Goal: Task Accomplishment & Management: Manage account settings

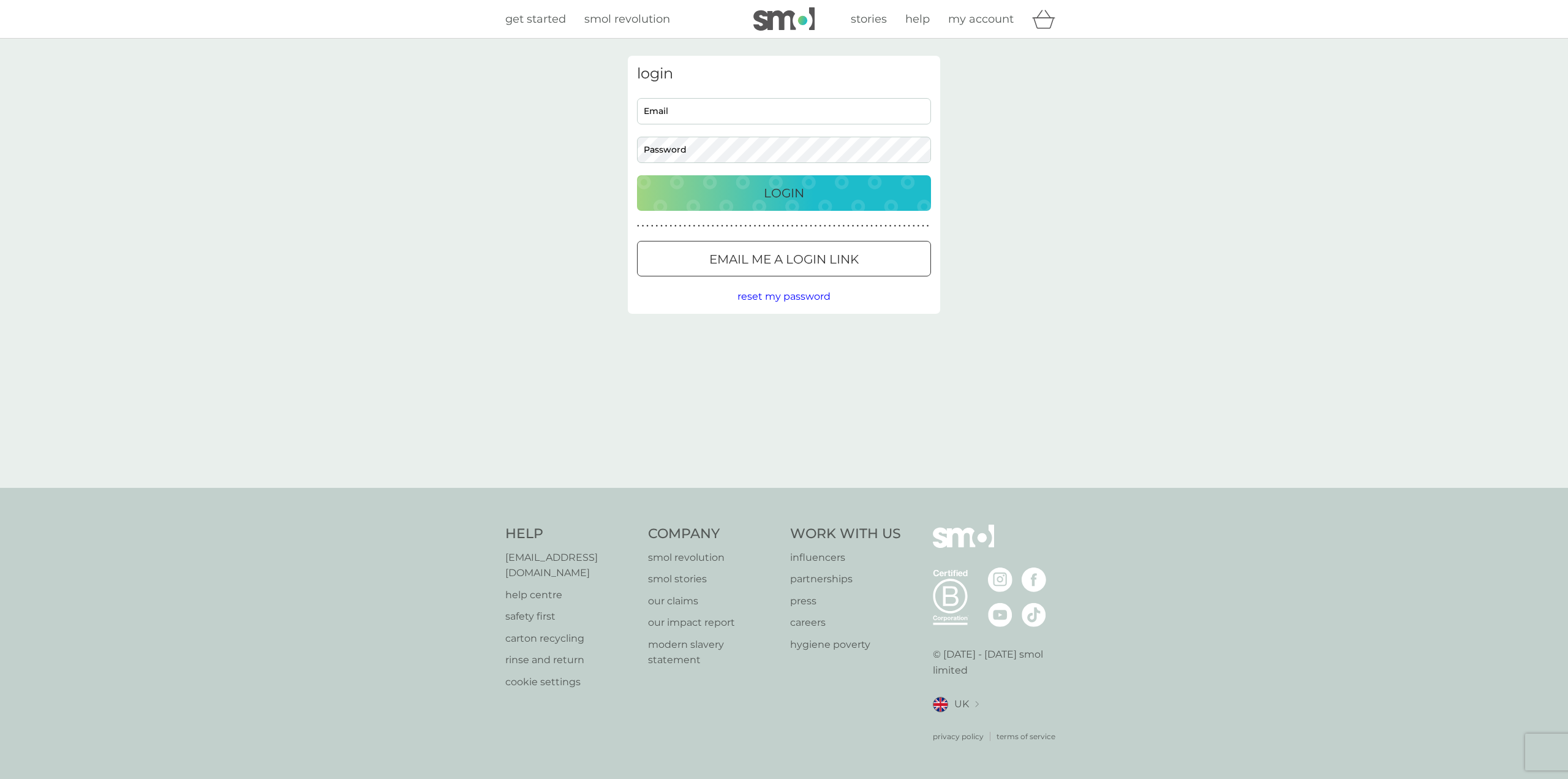
type input "[EMAIL_ADDRESS][DOMAIN_NAME]"
click at [769, 192] on p "Login" at bounding box center [784, 193] width 40 height 20
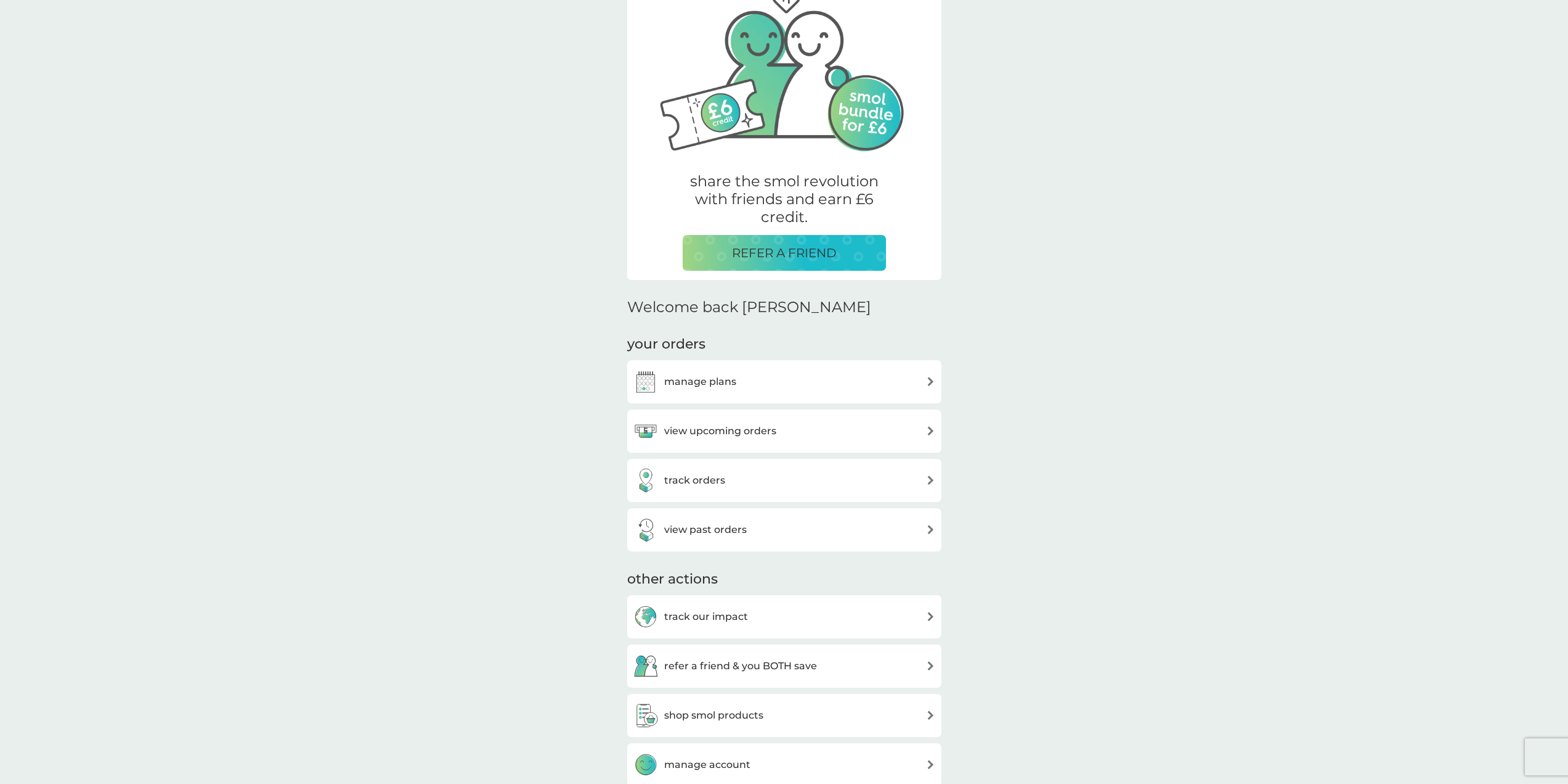
scroll to position [103, 0]
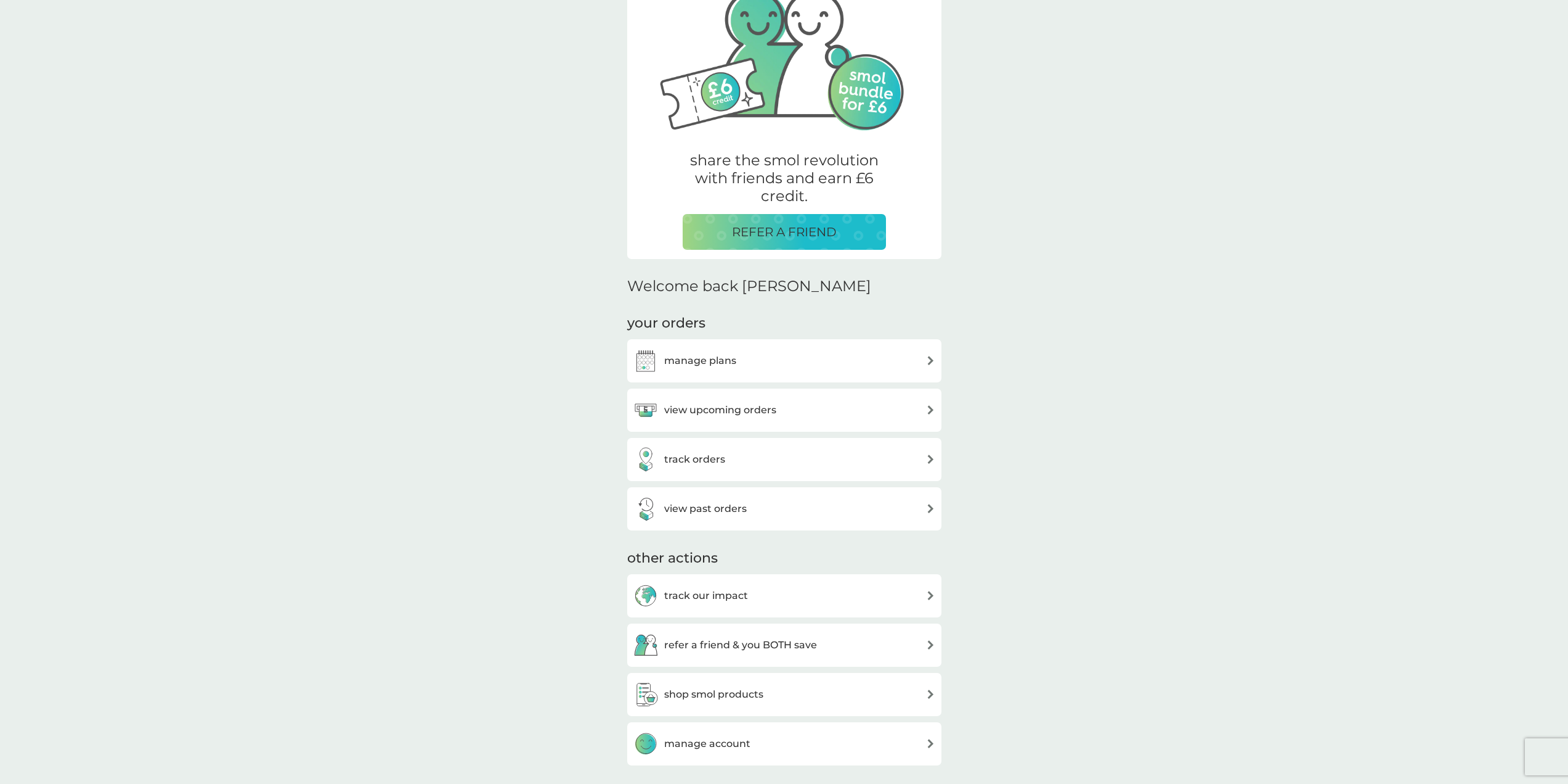
drag, startPoint x: 336, startPoint y: 79, endPoint x: 425, endPoint y: 196, distance: 147.0
